Goal: Task Accomplishment & Management: Manage account settings

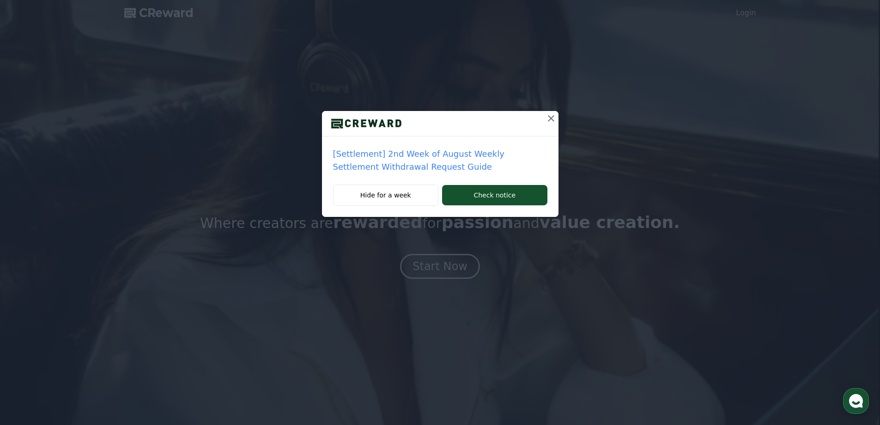
click at [552, 119] on icon at bounding box center [551, 118] width 6 height 6
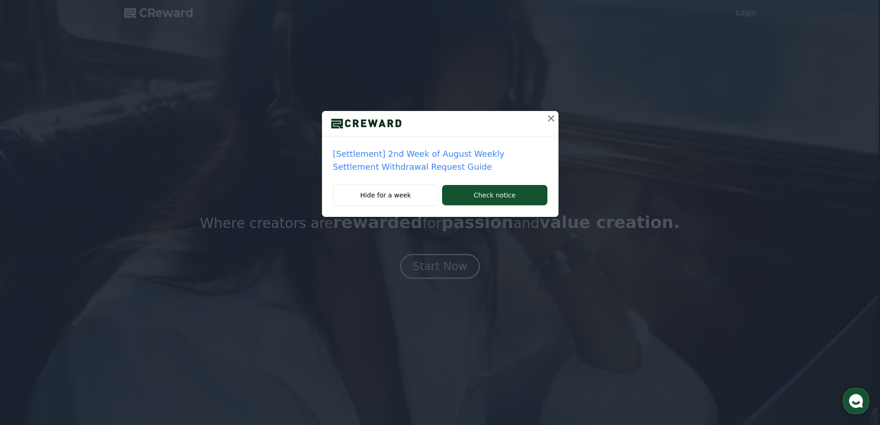
click at [485, 159] on p "[Settlement] 2nd Week of August Weekly Settlement Withdrawal Request Guide" at bounding box center [440, 160] width 214 height 26
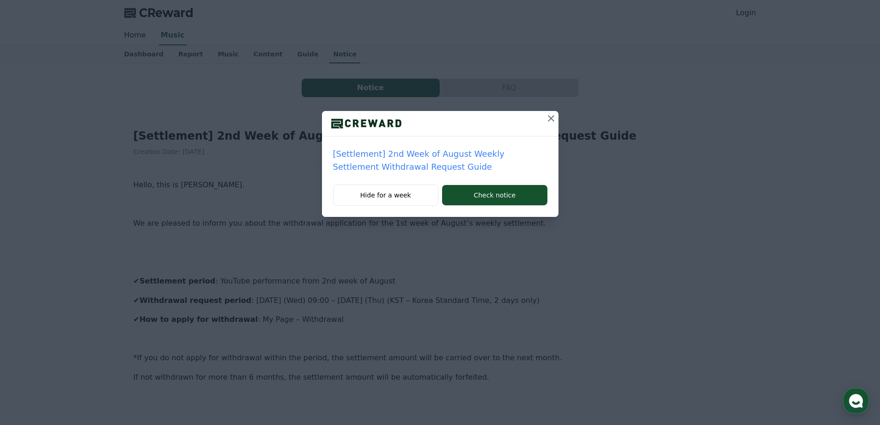
click at [547, 122] on icon at bounding box center [551, 118] width 11 height 11
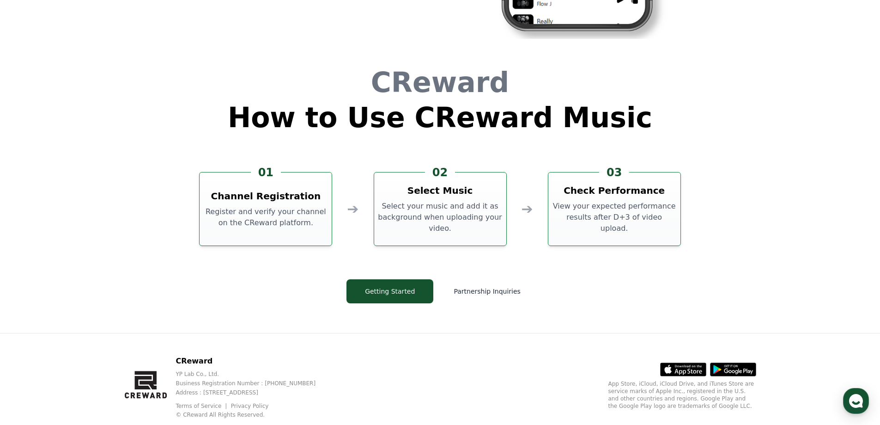
scroll to position [2496, 0]
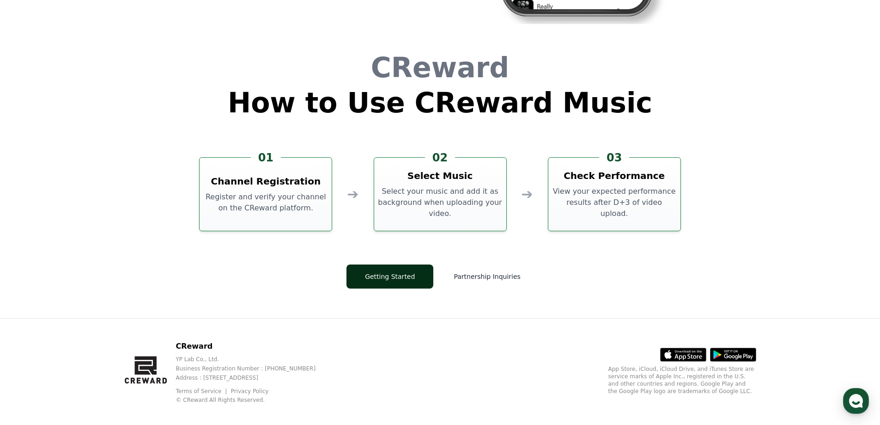
click at [391, 274] on button "Getting Started" at bounding box center [390, 276] width 87 height 24
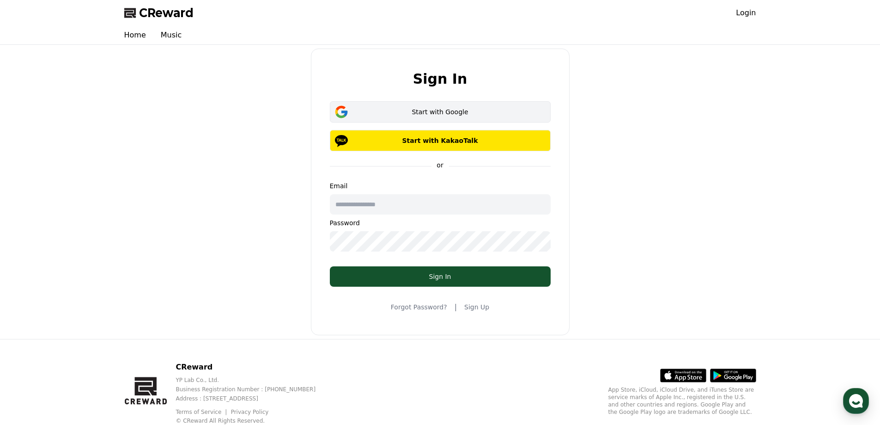
click at [445, 115] on div "Start with Google" at bounding box center [440, 111] width 194 height 9
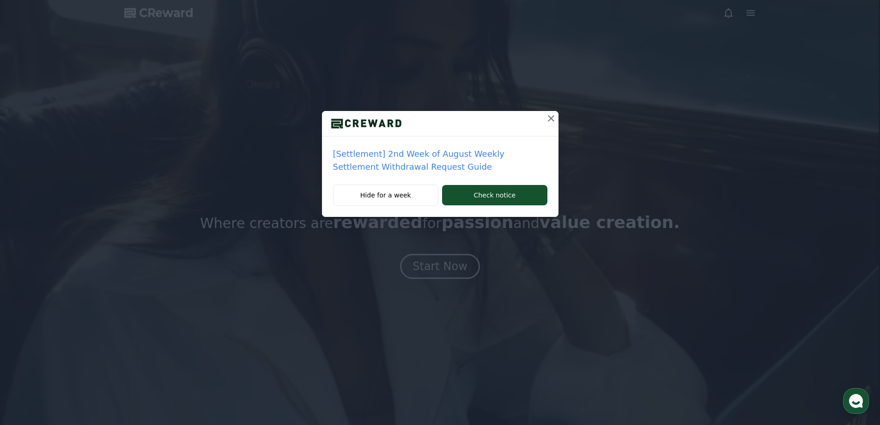
click at [548, 121] on icon at bounding box center [551, 118] width 6 height 6
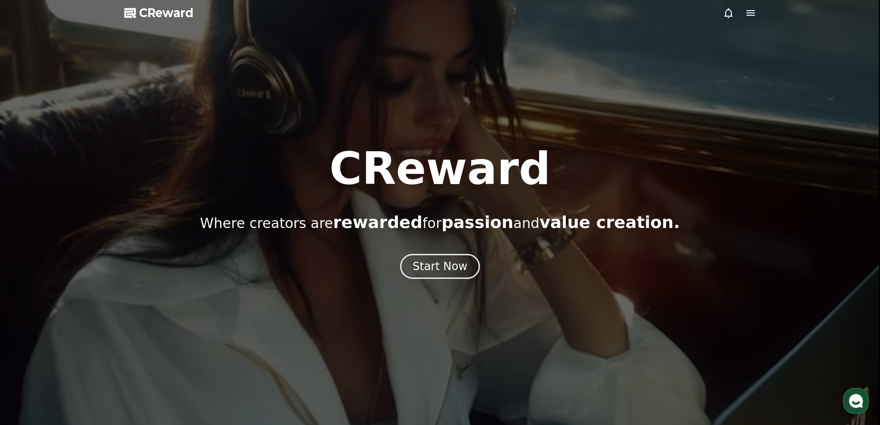
click at [750, 14] on icon at bounding box center [750, 12] width 11 height 11
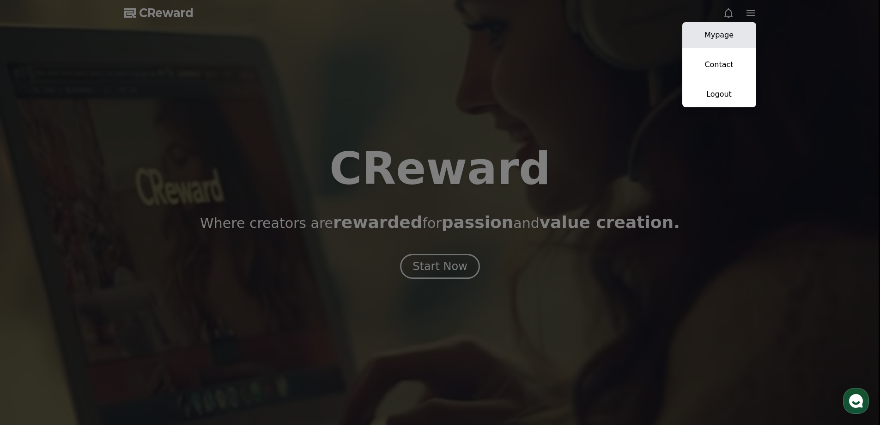
click at [734, 34] on link "Mypage" at bounding box center [720, 35] width 74 height 26
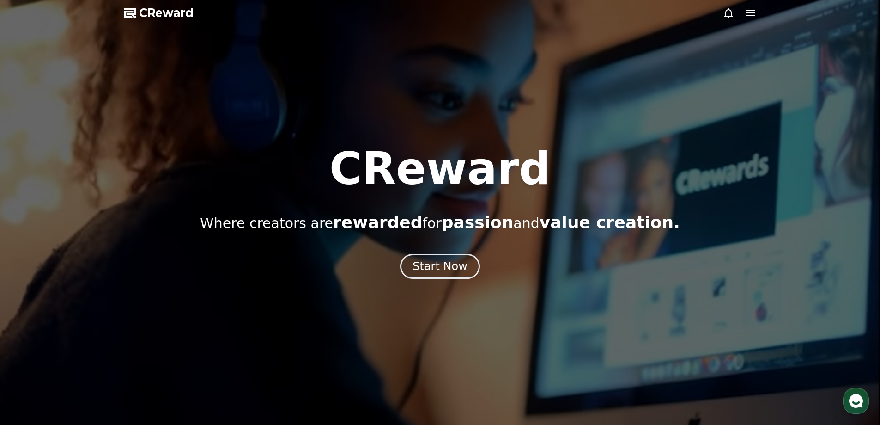
select select "**********"
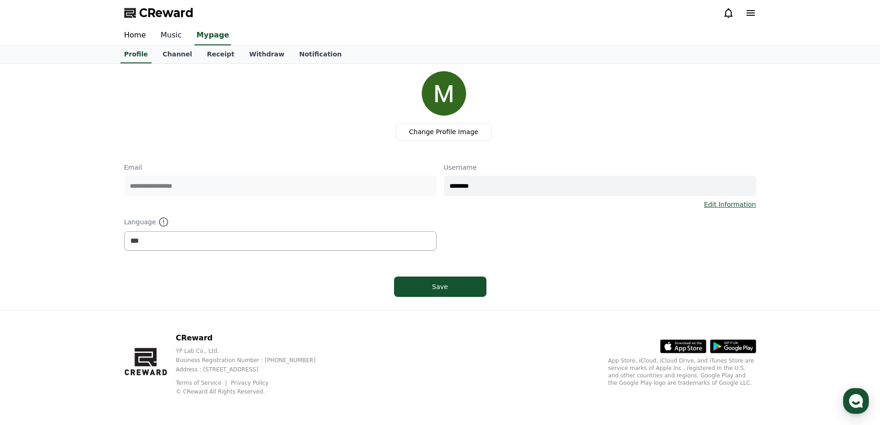
click at [170, 35] on link "Music" at bounding box center [171, 35] width 36 height 19
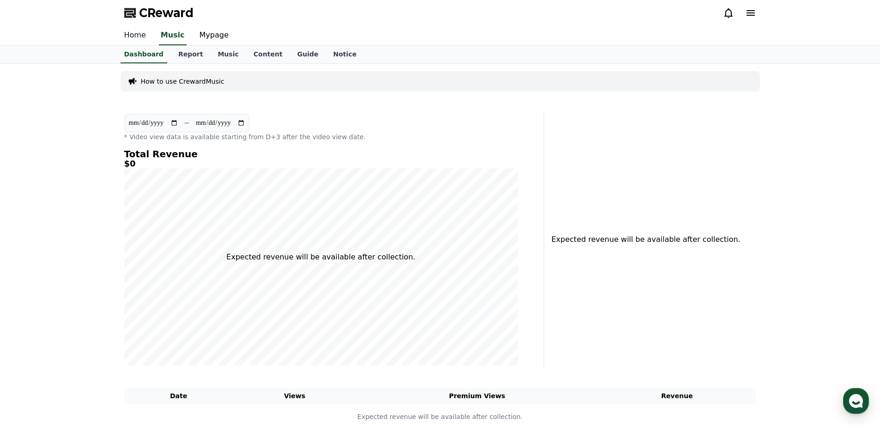
click at [146, 37] on link "Home" at bounding box center [135, 35] width 37 height 19
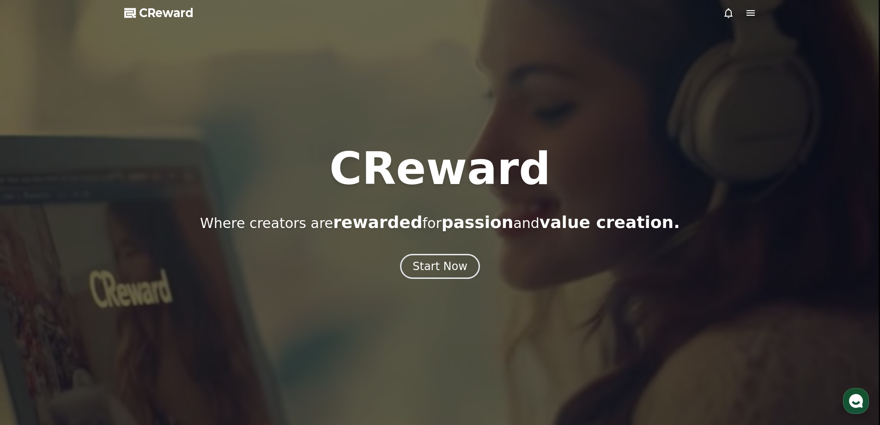
click at [742, 17] on div at bounding box center [739, 12] width 33 height 11
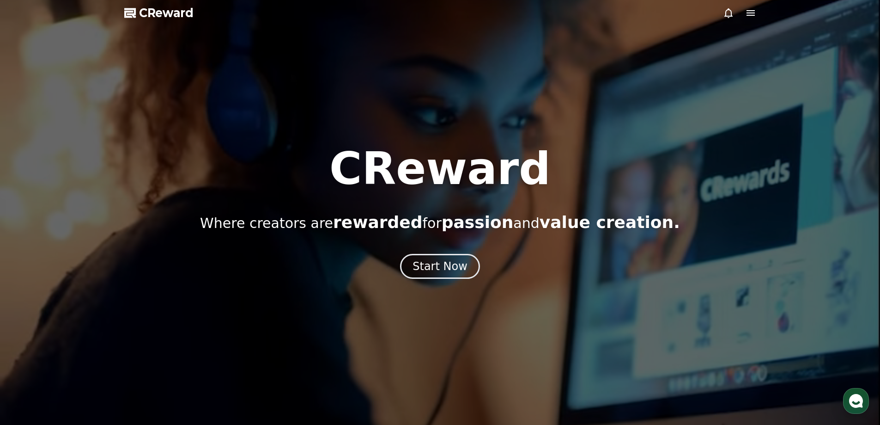
click at [749, 15] on icon at bounding box center [751, 13] width 8 height 6
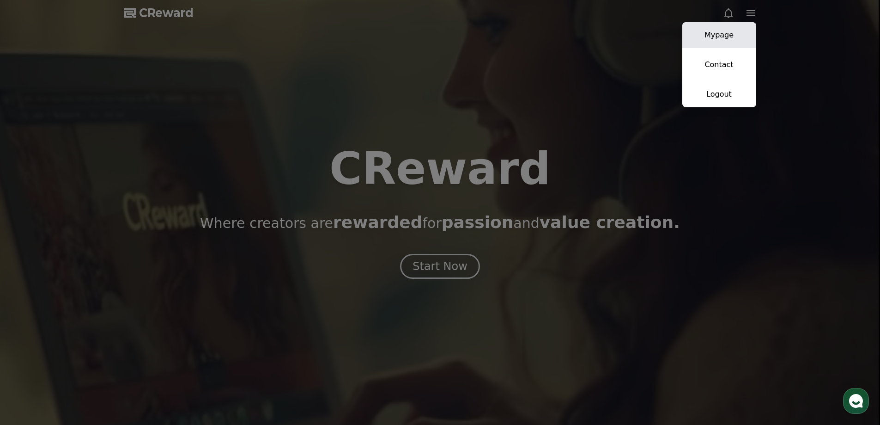
click at [729, 39] on link "Mypage" at bounding box center [720, 35] width 74 height 26
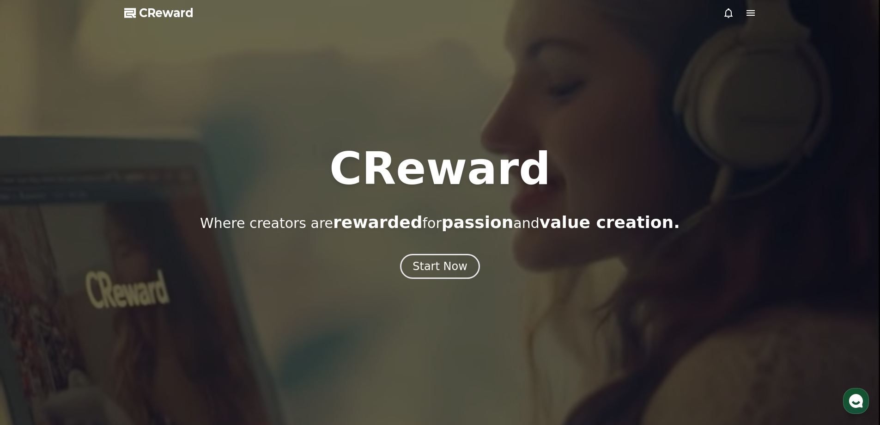
select select "**********"
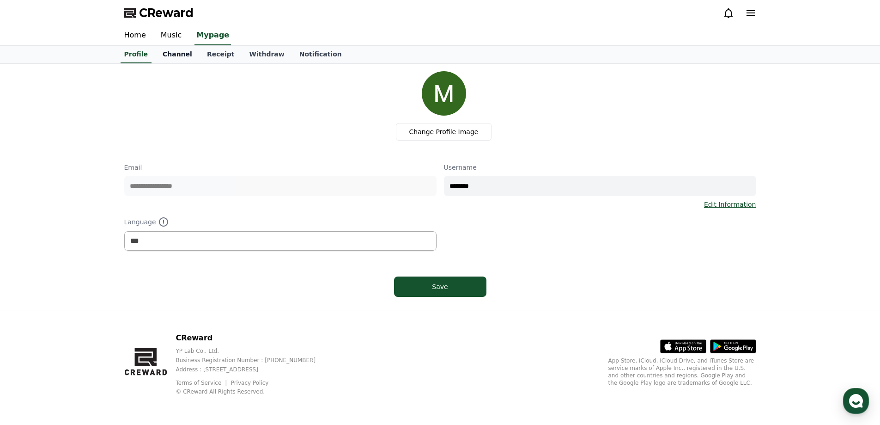
click at [170, 54] on link "Channel" at bounding box center [177, 55] width 44 height 18
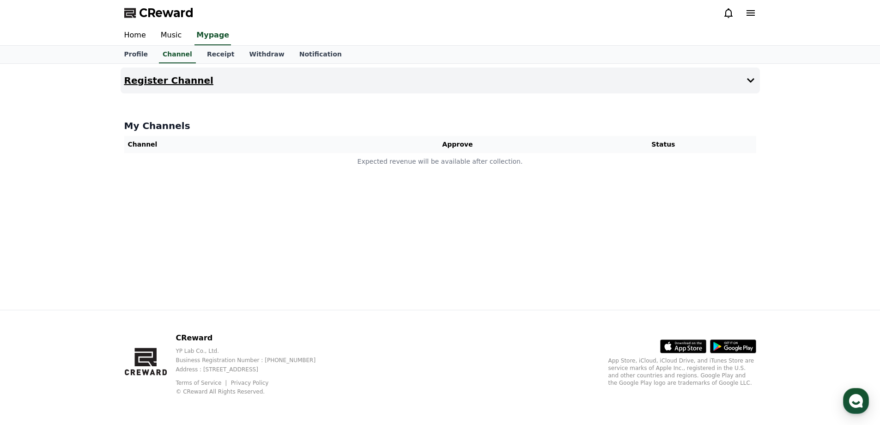
click at [182, 80] on h4 "Register Channel" at bounding box center [168, 80] width 89 height 10
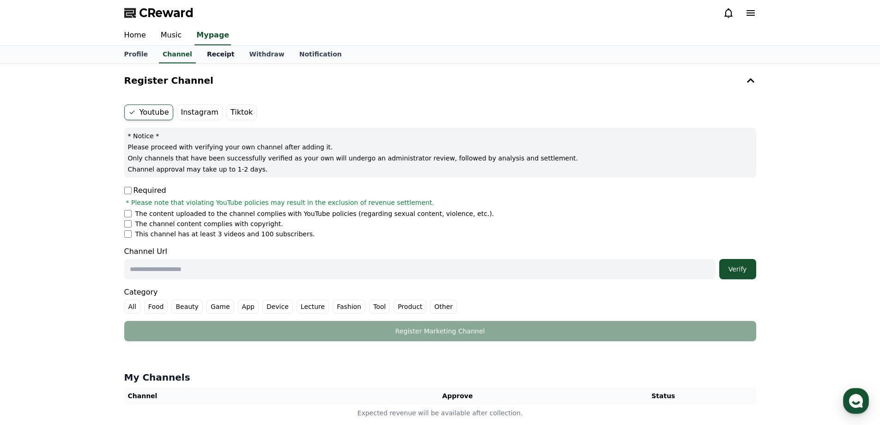
click at [213, 56] on link "Receipt" at bounding box center [221, 55] width 43 height 18
click at [242, 52] on link "Withdraw" at bounding box center [267, 55] width 50 height 18
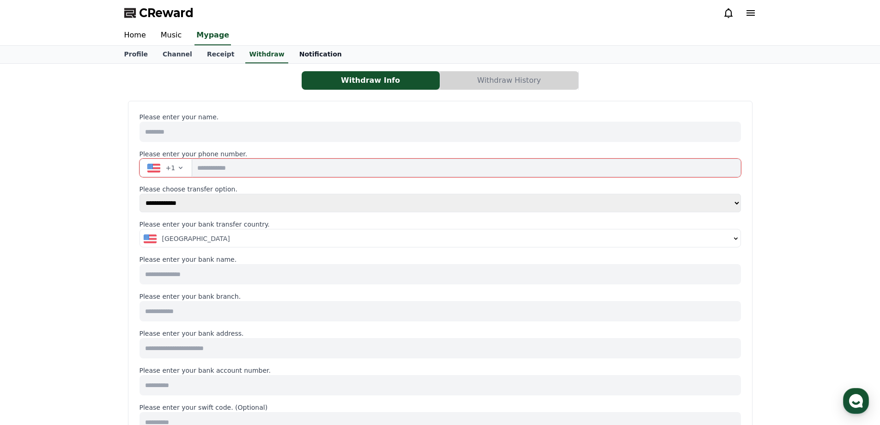
click at [292, 53] on link "Notification" at bounding box center [320, 55] width 57 height 18
